Goal: Information Seeking & Learning: Learn about a topic

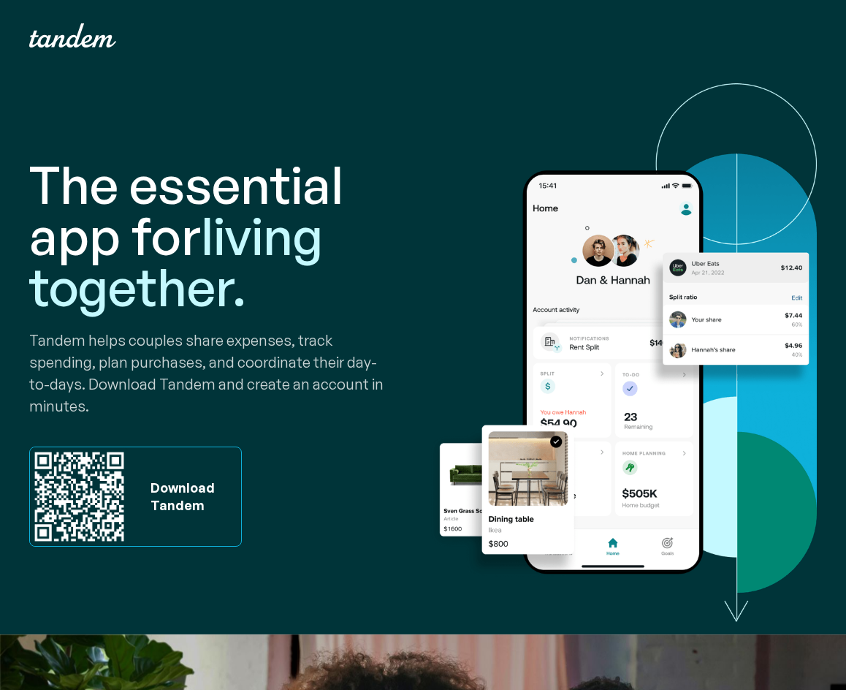
click at [183, 256] on span "living together." at bounding box center [176, 260] width 294 height 115
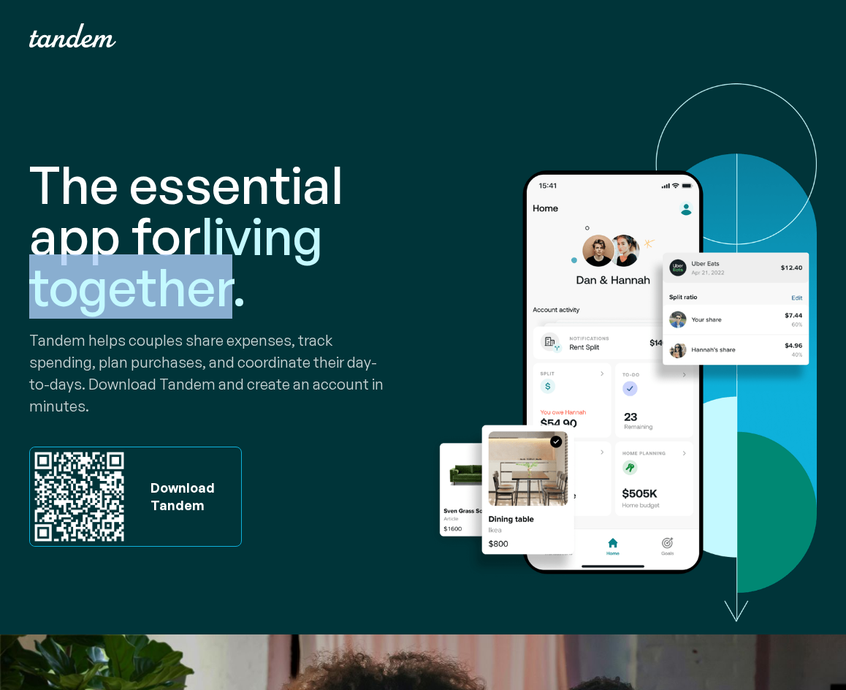
click at [183, 256] on span "living together." at bounding box center [176, 260] width 294 height 115
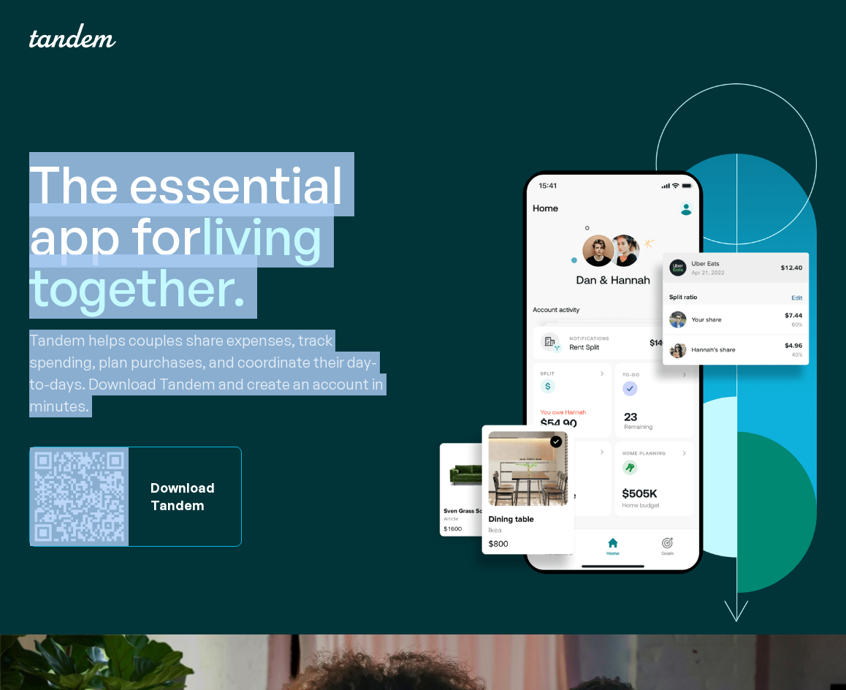
drag, startPoint x: 183, startPoint y: 256, endPoint x: 196, endPoint y: 333, distance: 77.7
click at [196, 333] on div "The essential app for living together. Tandem helps couples share expenses, tra…" at bounding box center [223, 352] width 388 height 563
click at [196, 333] on p "Tandem helps couples share expenses, track spending, plan purchases, and coordi…" at bounding box center [223, 374] width 388 height 88
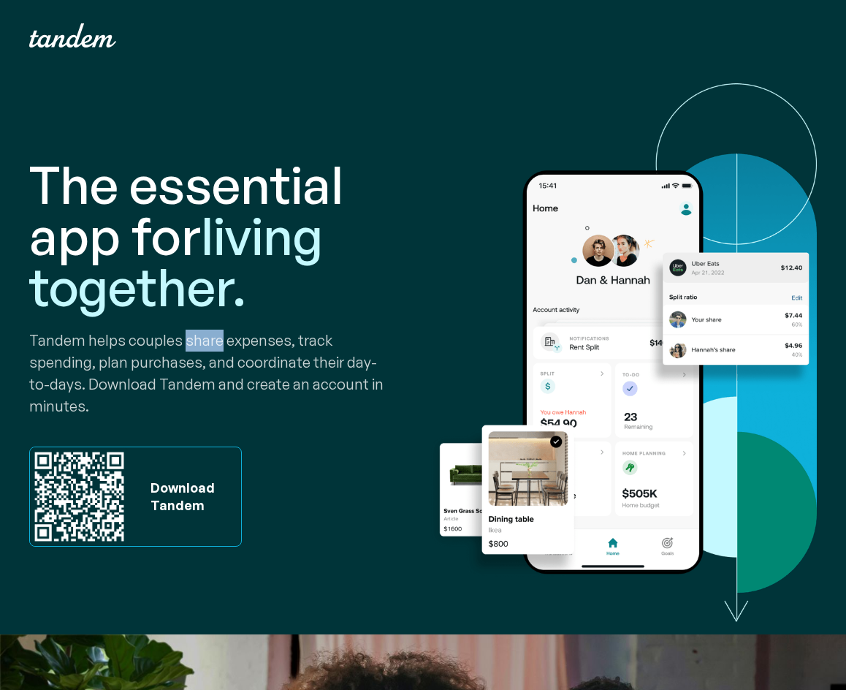
click at [196, 333] on p "Tandem helps couples share expenses, track spending, plan purchases, and coordi…" at bounding box center [223, 374] width 388 height 88
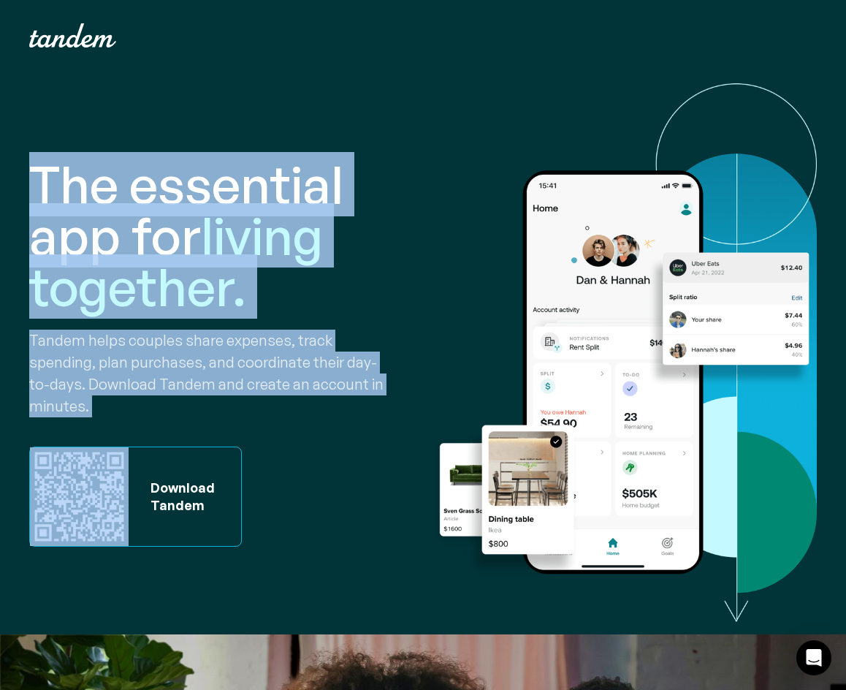
drag, startPoint x: 196, startPoint y: 333, endPoint x: 196, endPoint y: 246, distance: 87.0
click at [196, 246] on div "The essential app for living together. Tandem helps couples share expenses, tra…" at bounding box center [223, 352] width 388 height 563
click at [196, 246] on h1 "The essential app for living together." at bounding box center [223, 235] width 388 height 153
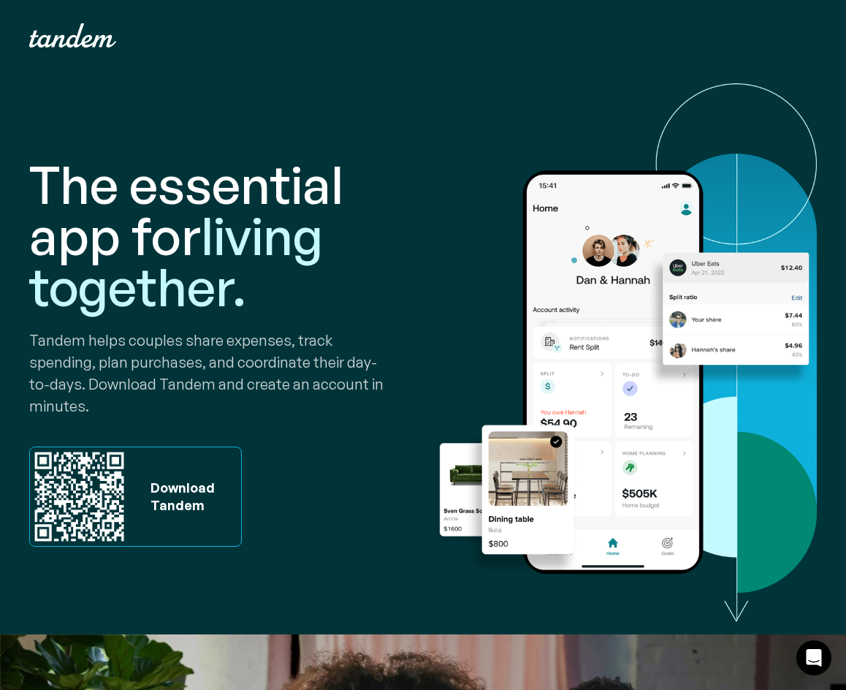
click at [196, 246] on h1 "The essential app for living together." at bounding box center [223, 235] width 388 height 153
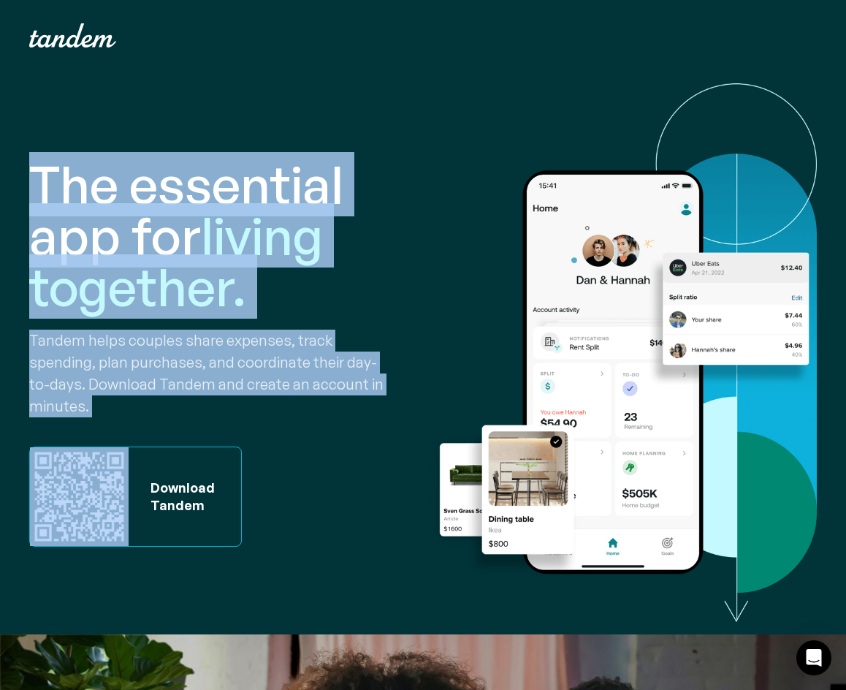
drag, startPoint x: 196, startPoint y: 246, endPoint x: 206, endPoint y: 351, distance: 105.0
click at [206, 351] on div "The essential app for living together. Tandem helps couples share expenses, tra…" at bounding box center [223, 352] width 388 height 563
click at [206, 351] on p "Tandem helps couples share expenses, track spending, plan purchases, and coordi…" at bounding box center [223, 374] width 388 height 88
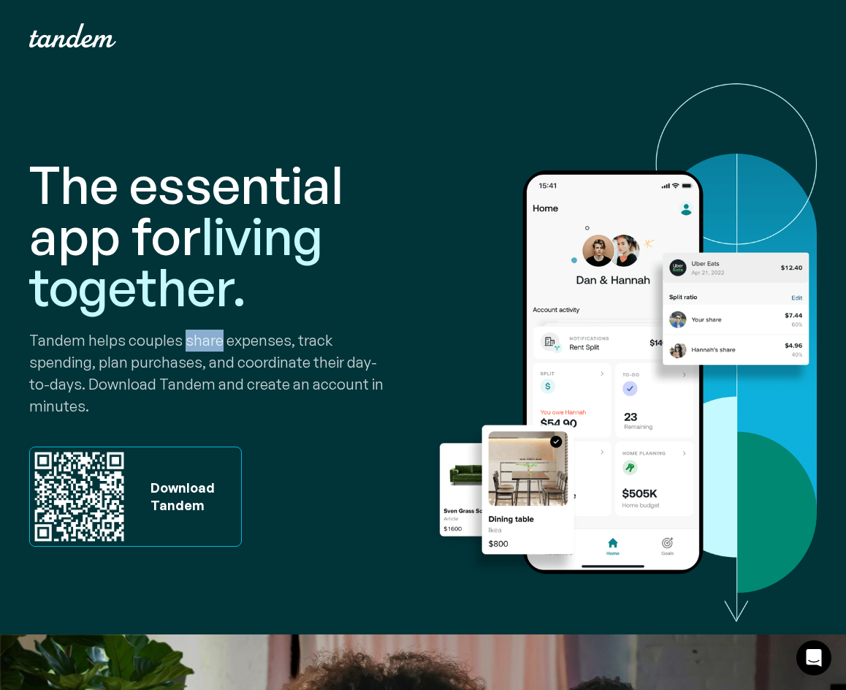
click at [206, 351] on p "Tandem helps couples share expenses, track spending, plan purchases, and coordi…" at bounding box center [223, 374] width 388 height 88
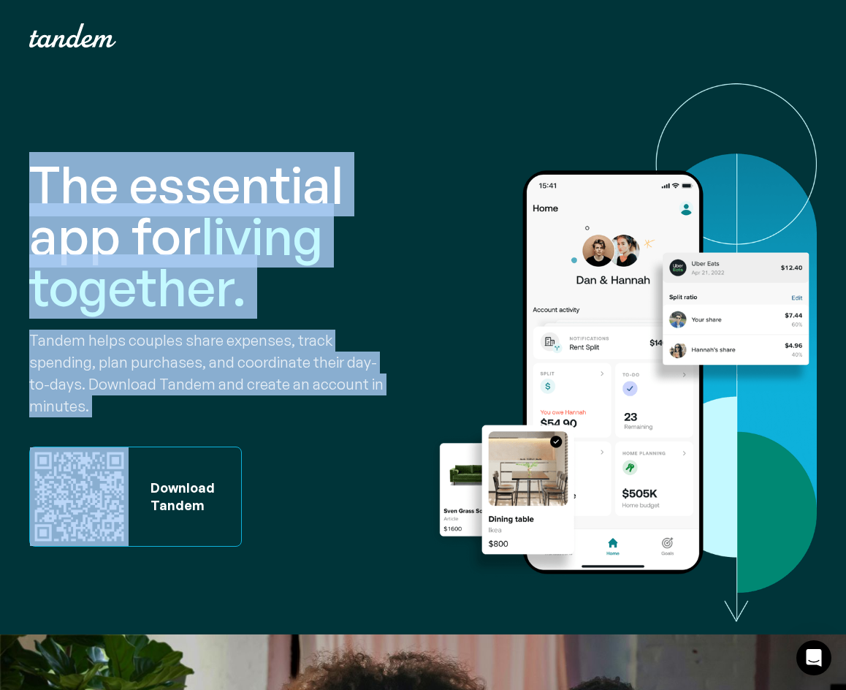
drag, startPoint x: 206, startPoint y: 351, endPoint x: 206, endPoint y: 267, distance: 83.3
click at [206, 267] on div "The essential app for living together. Tandem helps couples share expenses, tra…" at bounding box center [223, 352] width 388 height 563
click at [206, 267] on span "living together." at bounding box center [176, 260] width 294 height 115
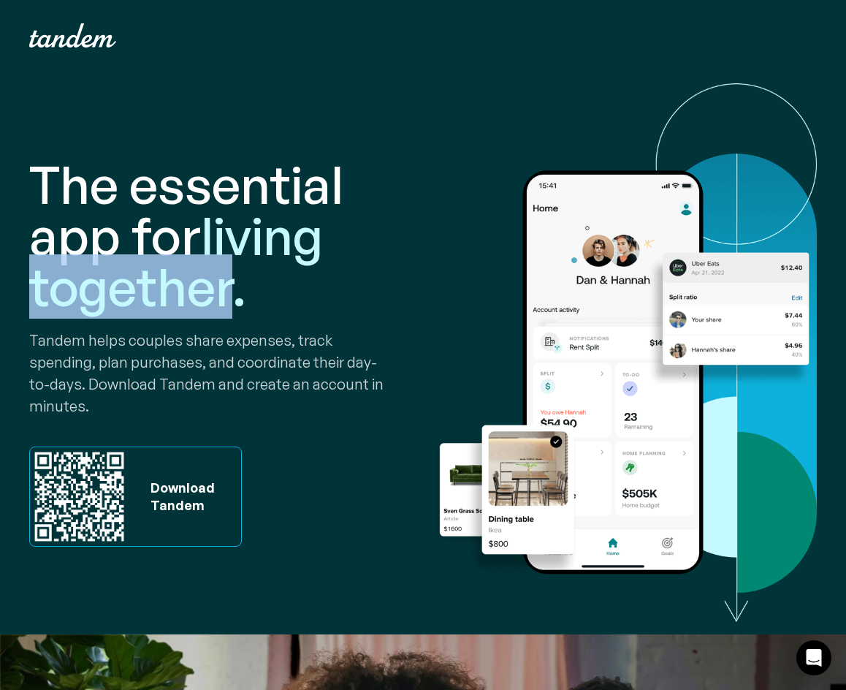
click at [206, 267] on span "living together." at bounding box center [176, 260] width 294 height 115
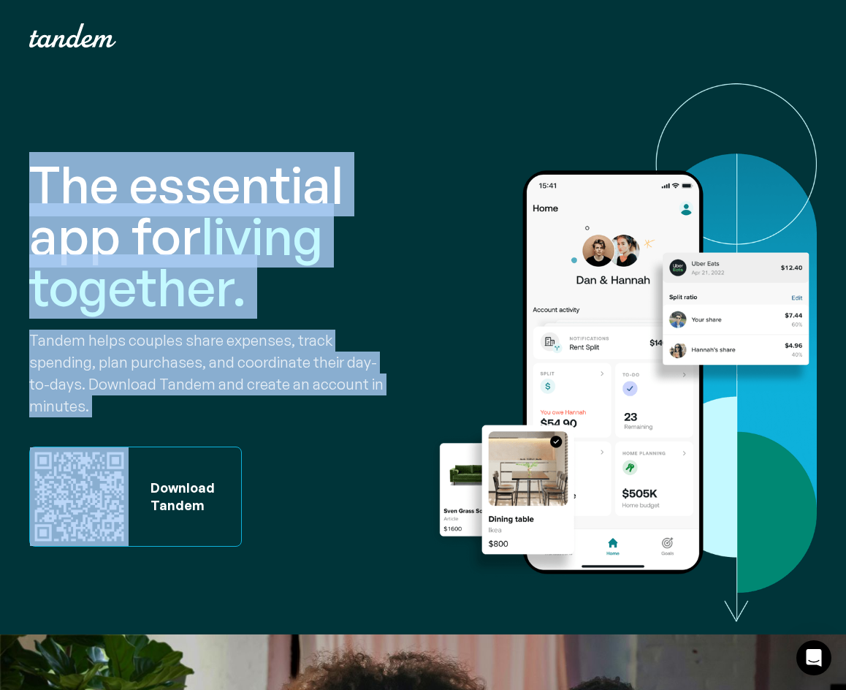
drag, startPoint x: 206, startPoint y: 267, endPoint x: 206, endPoint y: 325, distance: 57.7
click at [206, 325] on div "The essential app for living together. Tandem helps couples share expenses, tra…" at bounding box center [223, 352] width 388 height 563
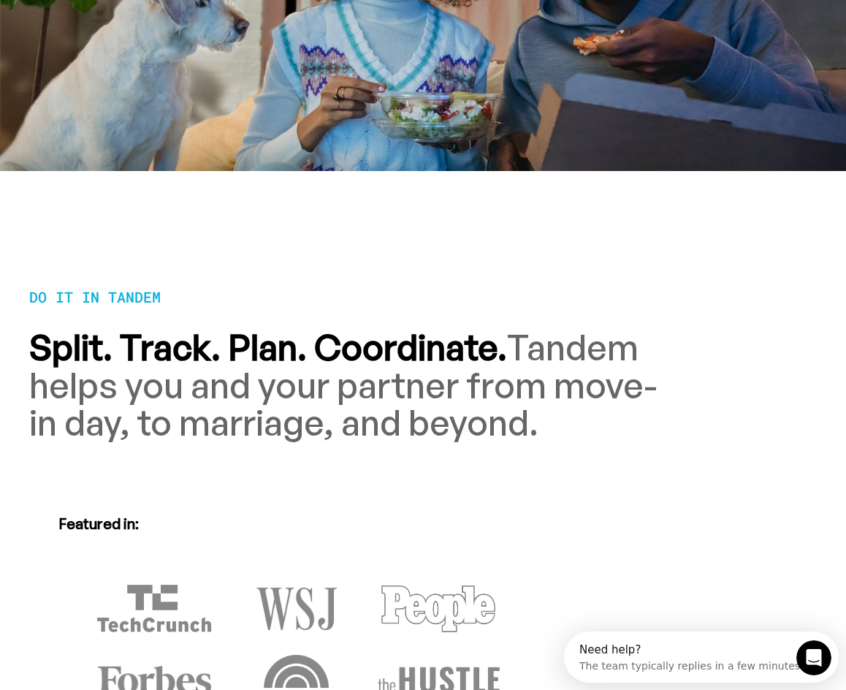
scroll to position [869, 0]
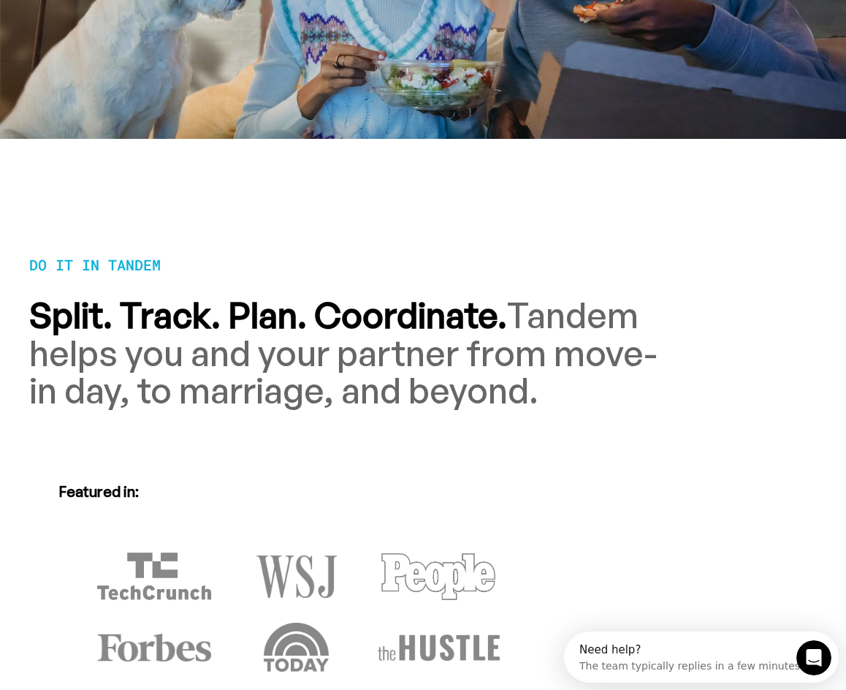
click at [206, 325] on strong "Split. Track. Plan. Coordinate." at bounding box center [268, 315] width 478 height 44
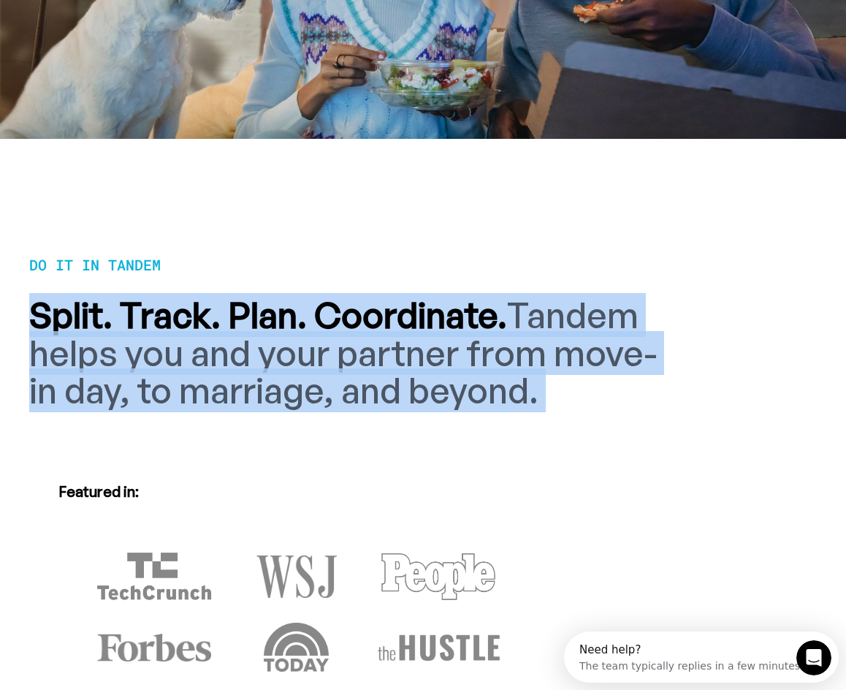
click at [206, 325] on strong "Split. Track. Plan. Coordinate." at bounding box center [268, 315] width 478 height 44
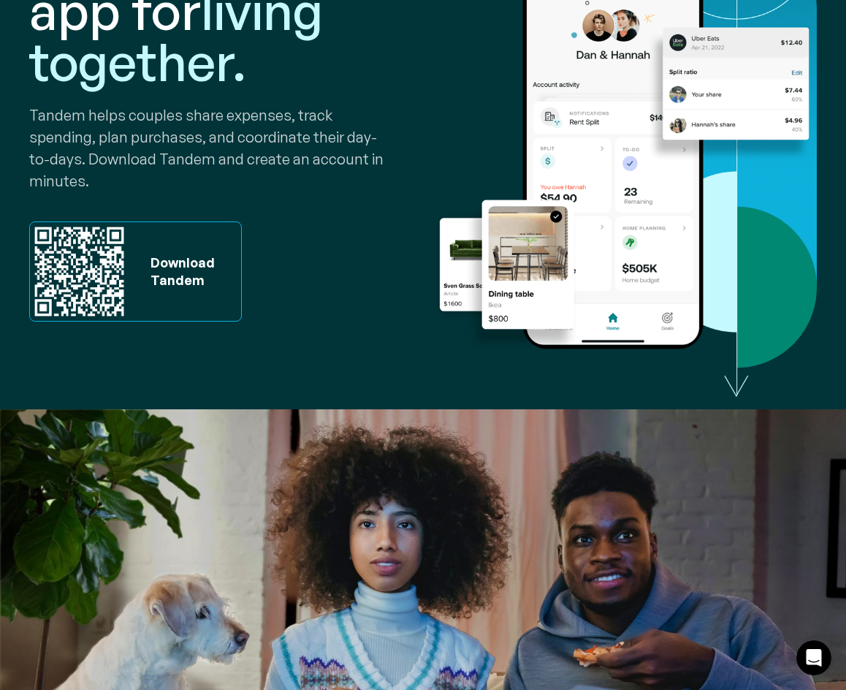
scroll to position [0, 0]
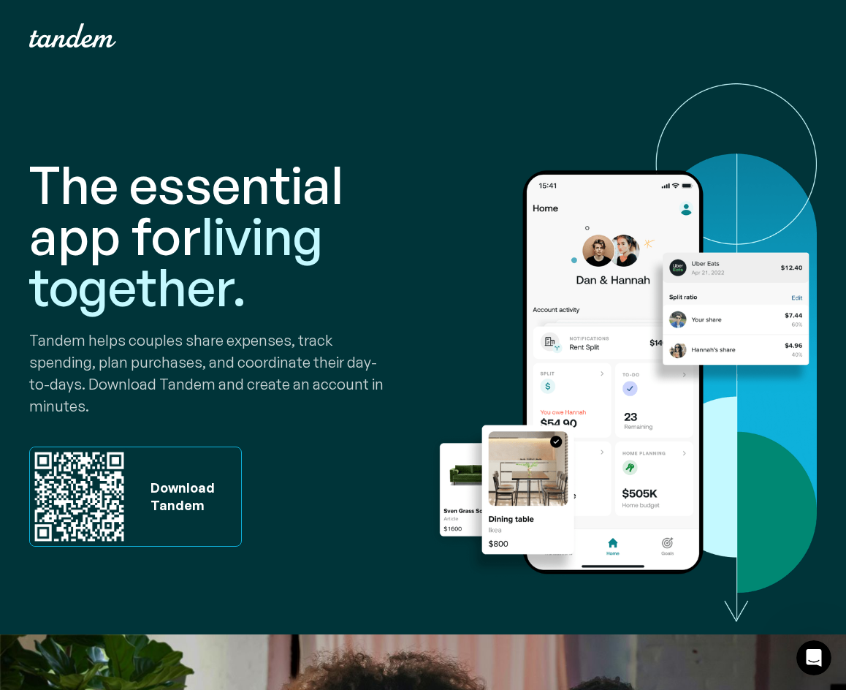
click at [85, 28] on img "home" at bounding box center [72, 35] width 87 height 24
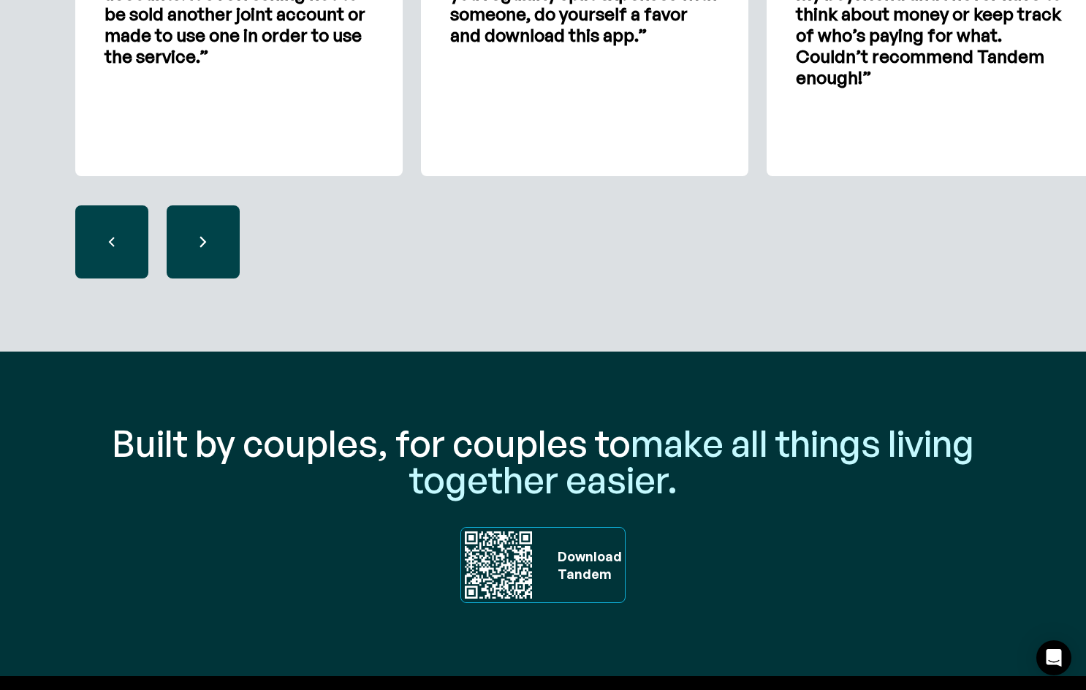
scroll to position [4610, 0]
